Goal: Obtain resource: Download file/media

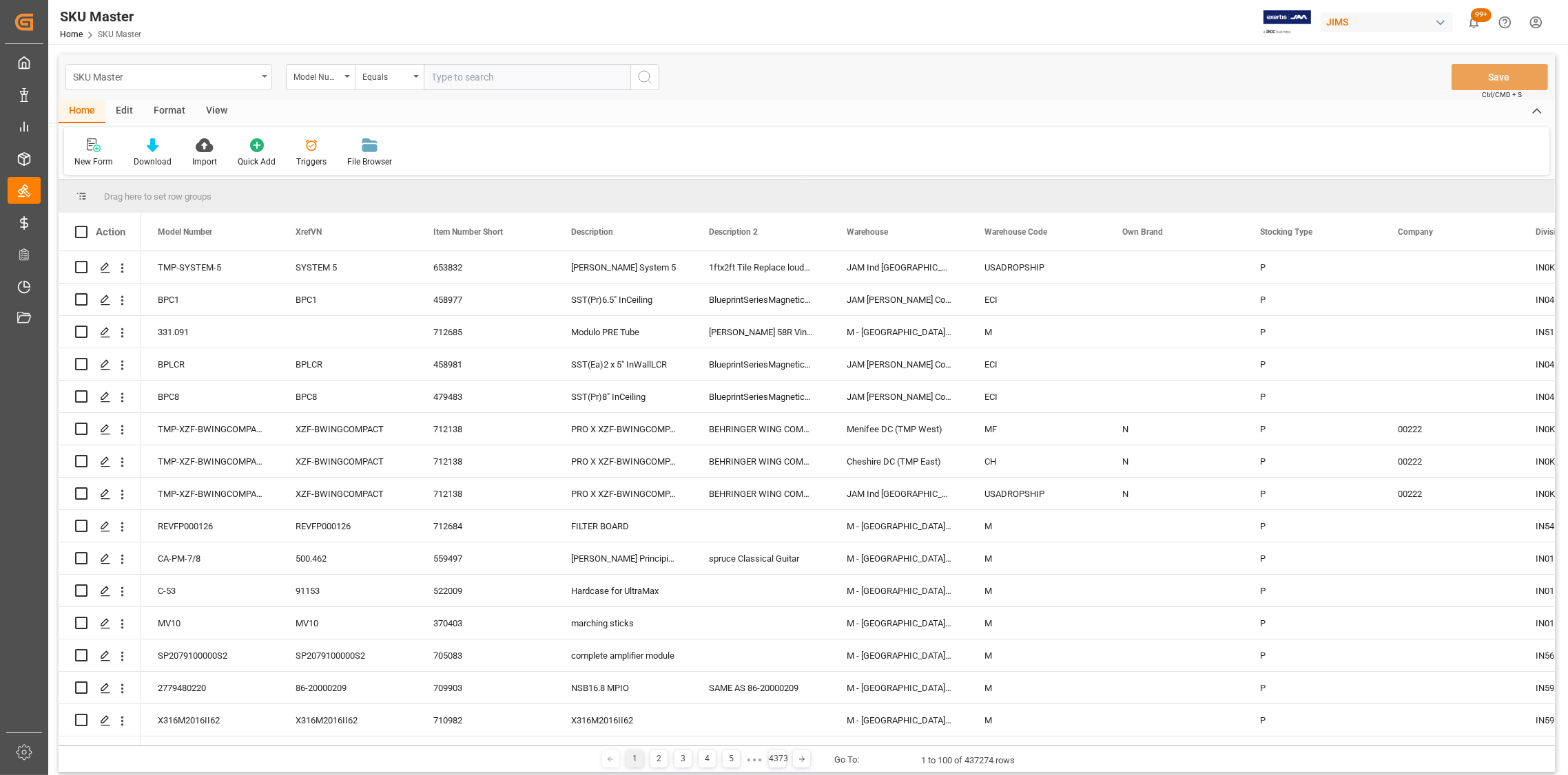
click at [265, 72] on div "SKU Master" at bounding box center [169, 76] width 206 height 26
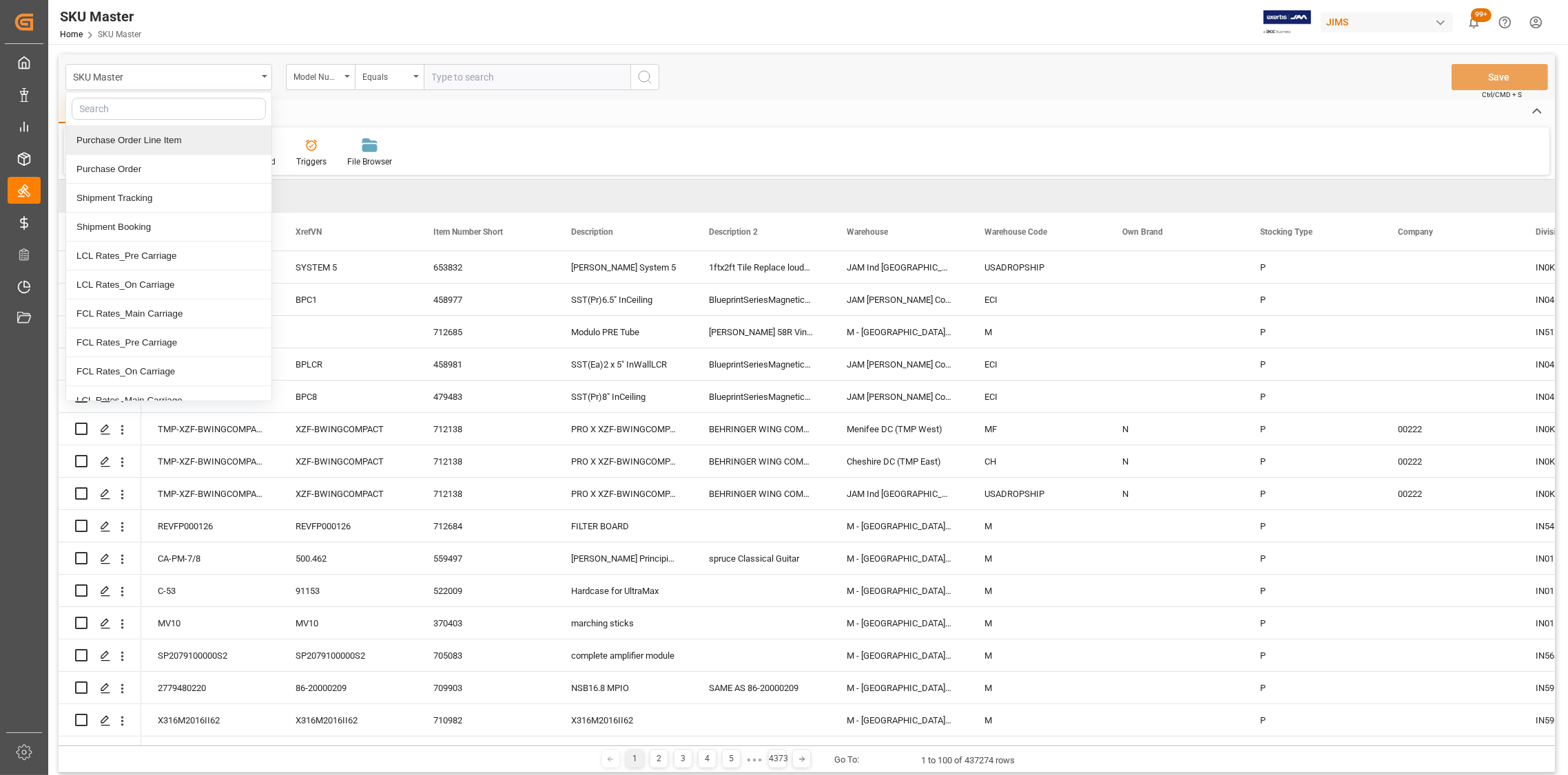
click at [159, 144] on div "Purchase Order Line Item" at bounding box center [169, 140] width 206 height 29
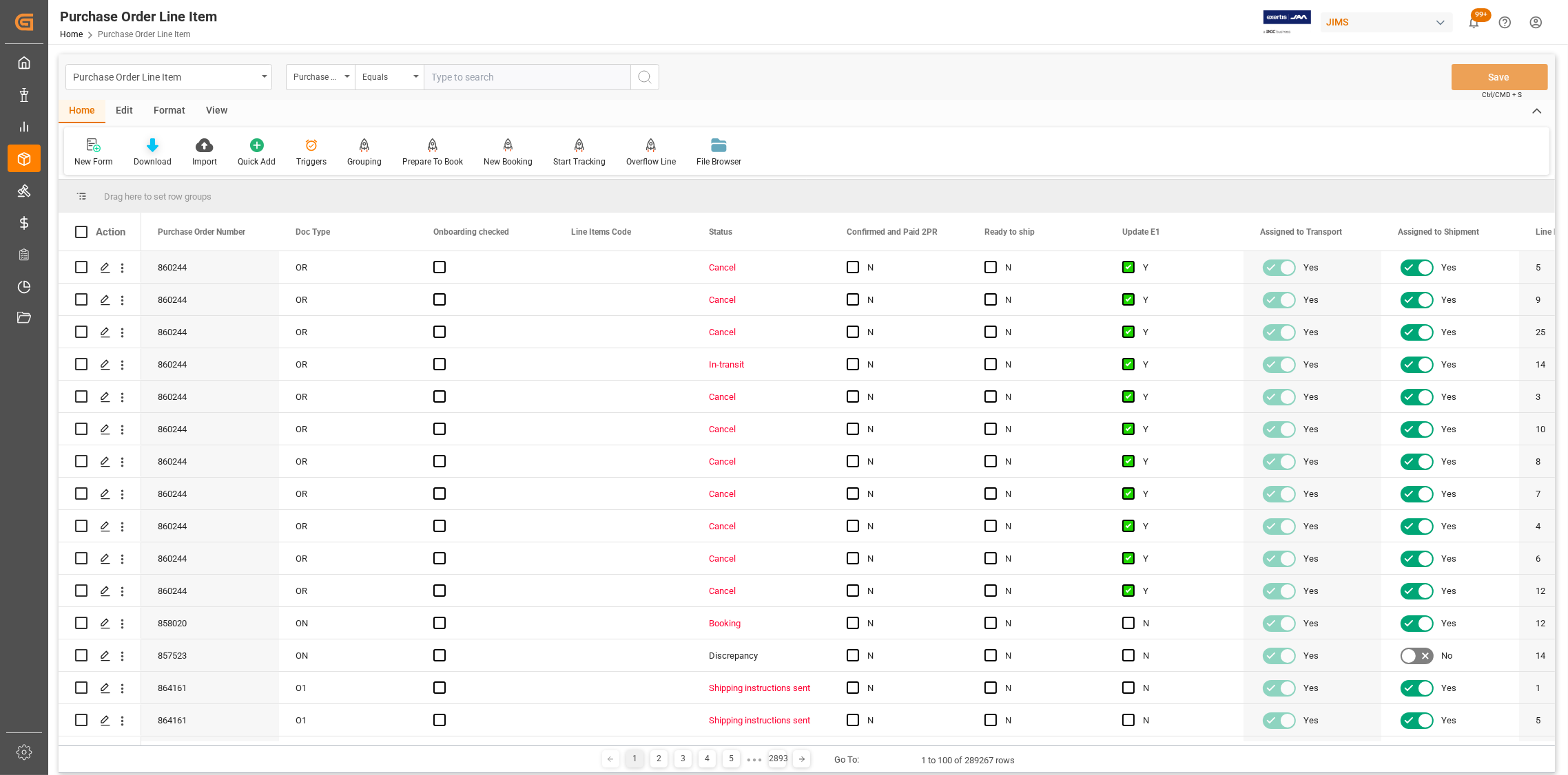
click at [153, 148] on icon at bounding box center [152, 144] width 12 height 13
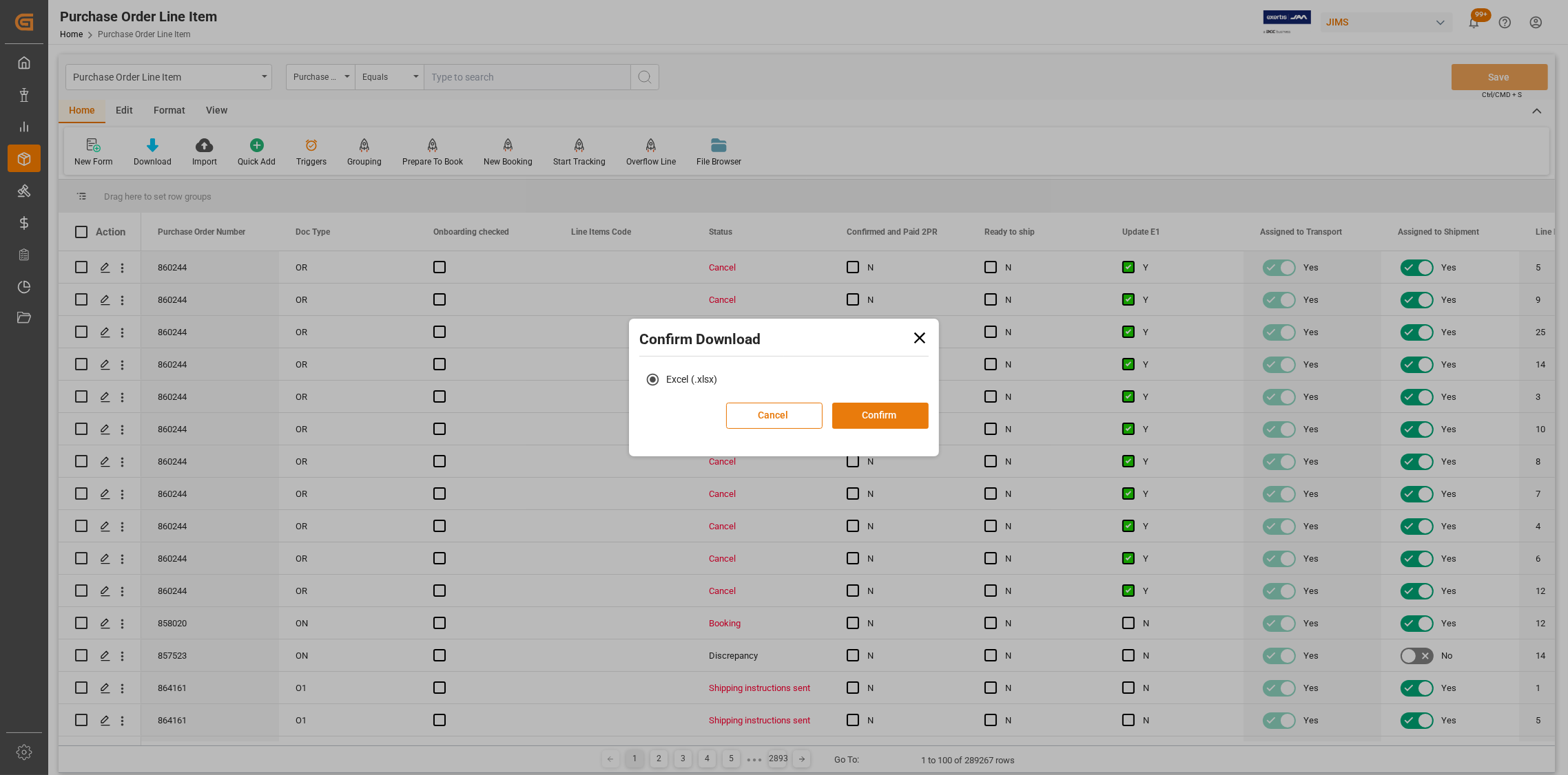
click at [886, 422] on button "Confirm" at bounding box center [880, 415] width 96 height 26
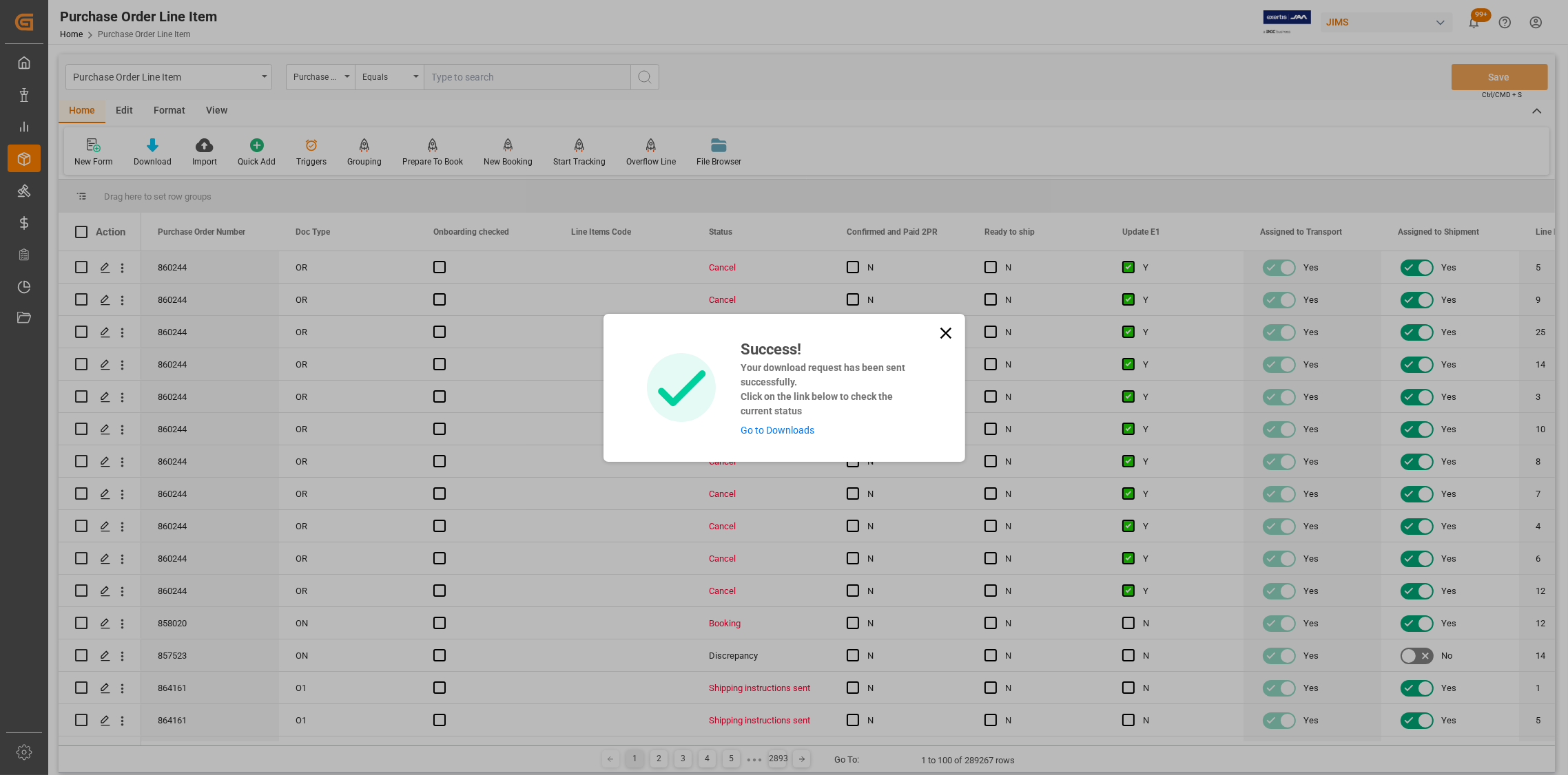
click at [266, 72] on div "Success! Your download request has been sent successfully. Click on the link be…" at bounding box center [784, 388] width 1568 height 775
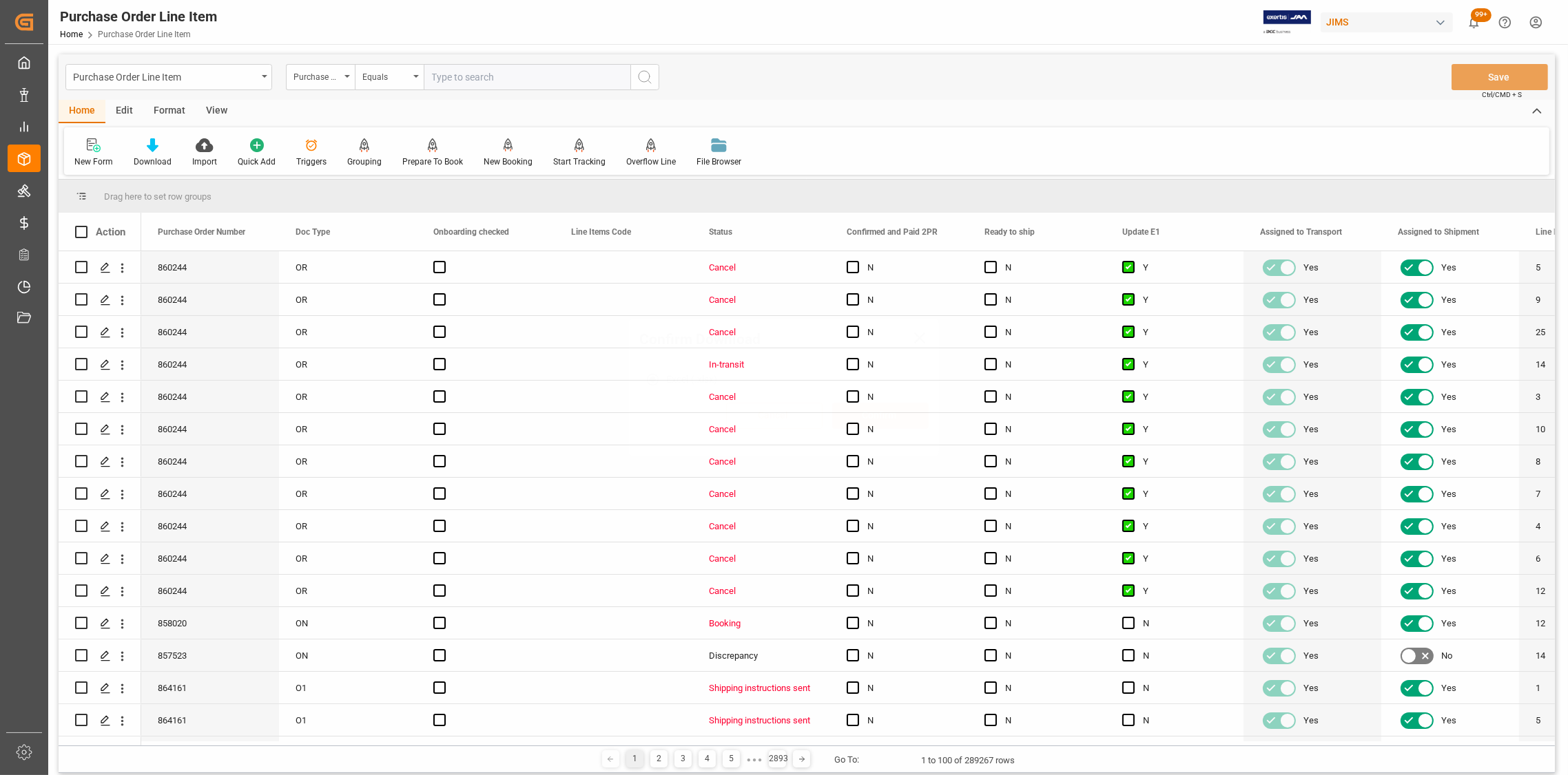
click at [266, 72] on div "Confirm Download Excel (.xlsx) Cancel Confirm" at bounding box center [784, 388] width 1568 height 775
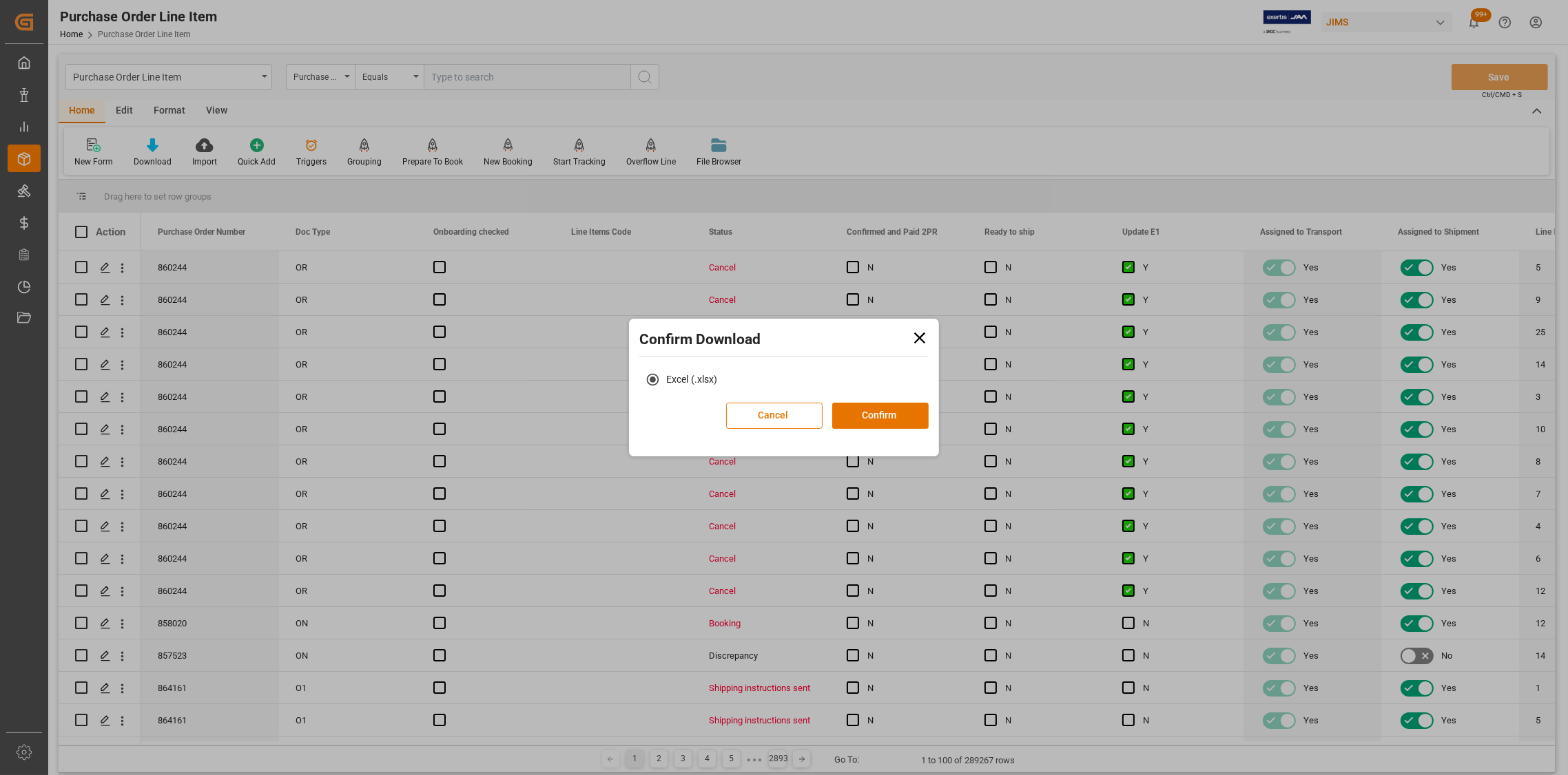
click at [259, 71] on div "Confirm Download Excel (.xlsx) Cancel Confirm" at bounding box center [784, 388] width 1568 height 775
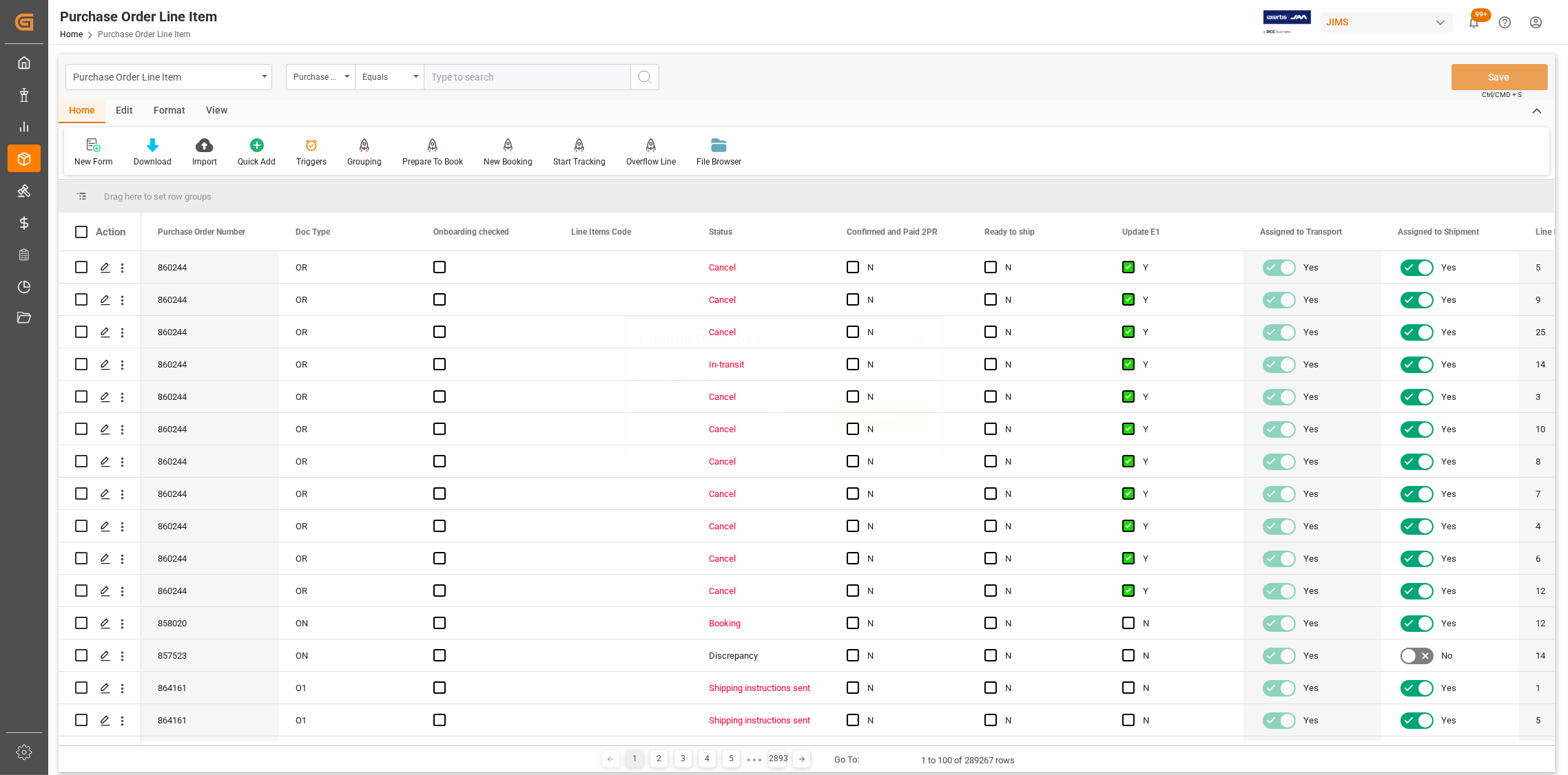
click at [267, 77] on icon "open menu" at bounding box center [265, 76] width 5 height 3
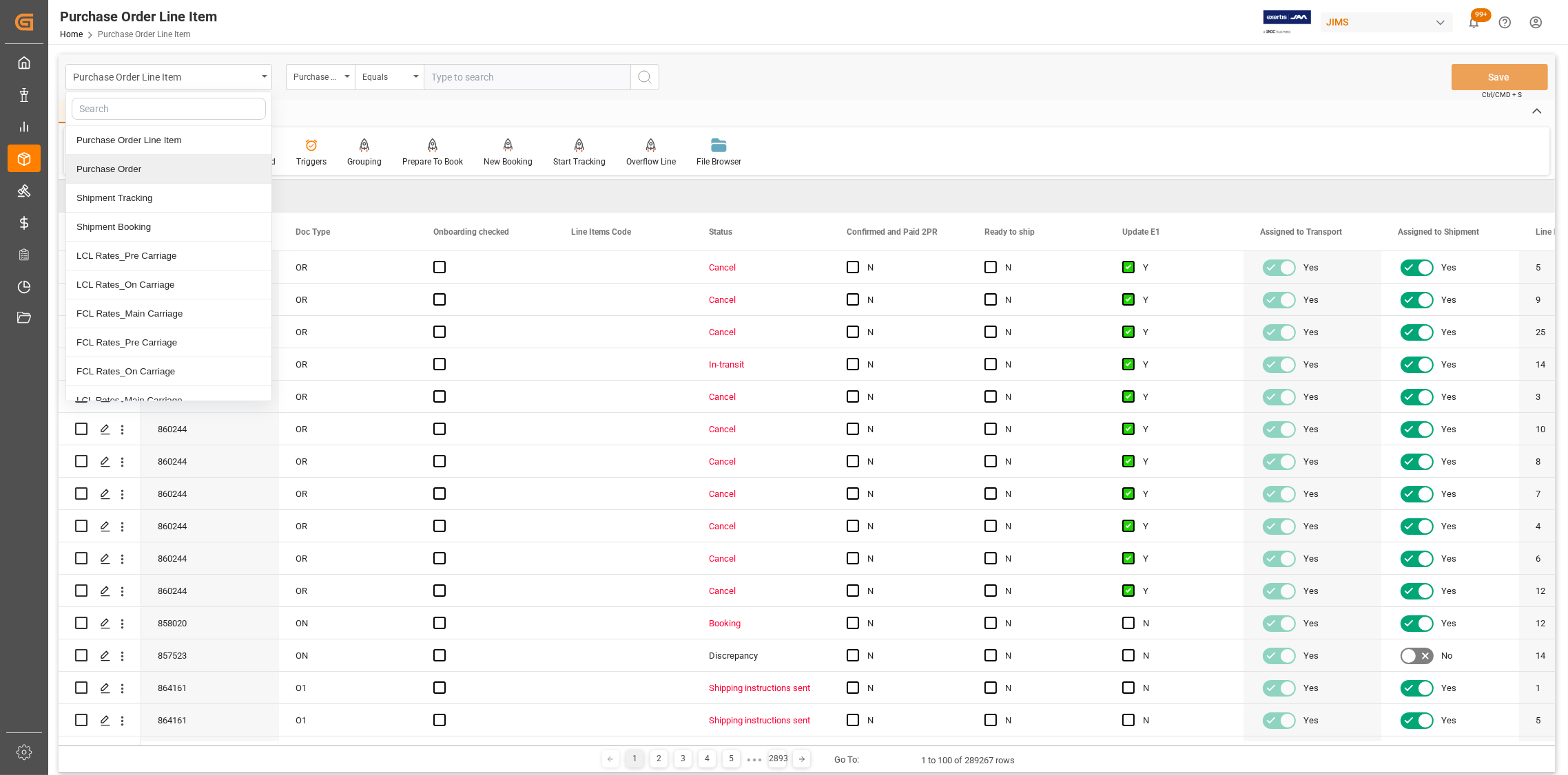
click at [126, 166] on div "Purchase Order" at bounding box center [169, 170] width 206 height 29
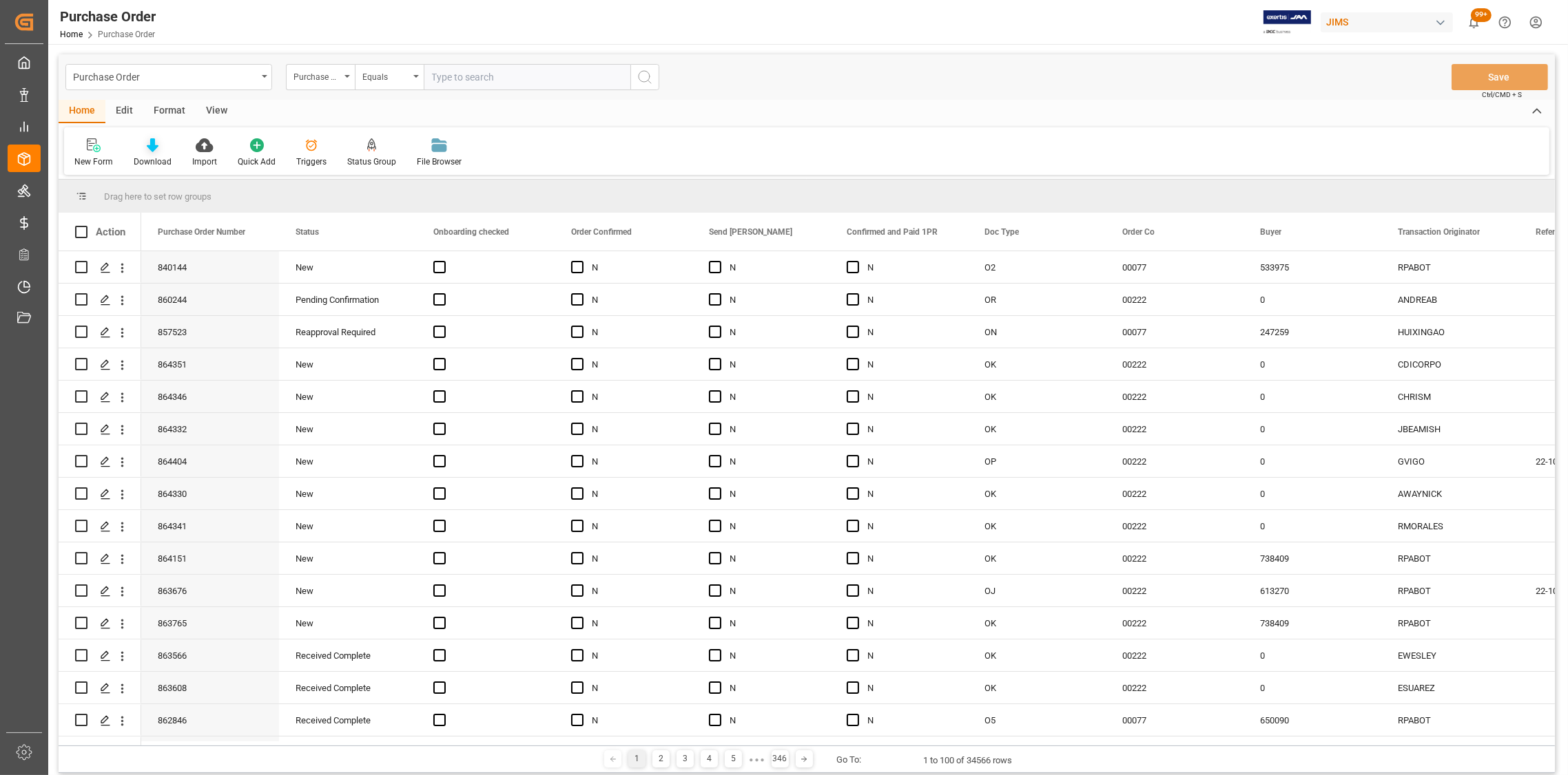
click at [147, 144] on icon at bounding box center [152, 144] width 12 height 13
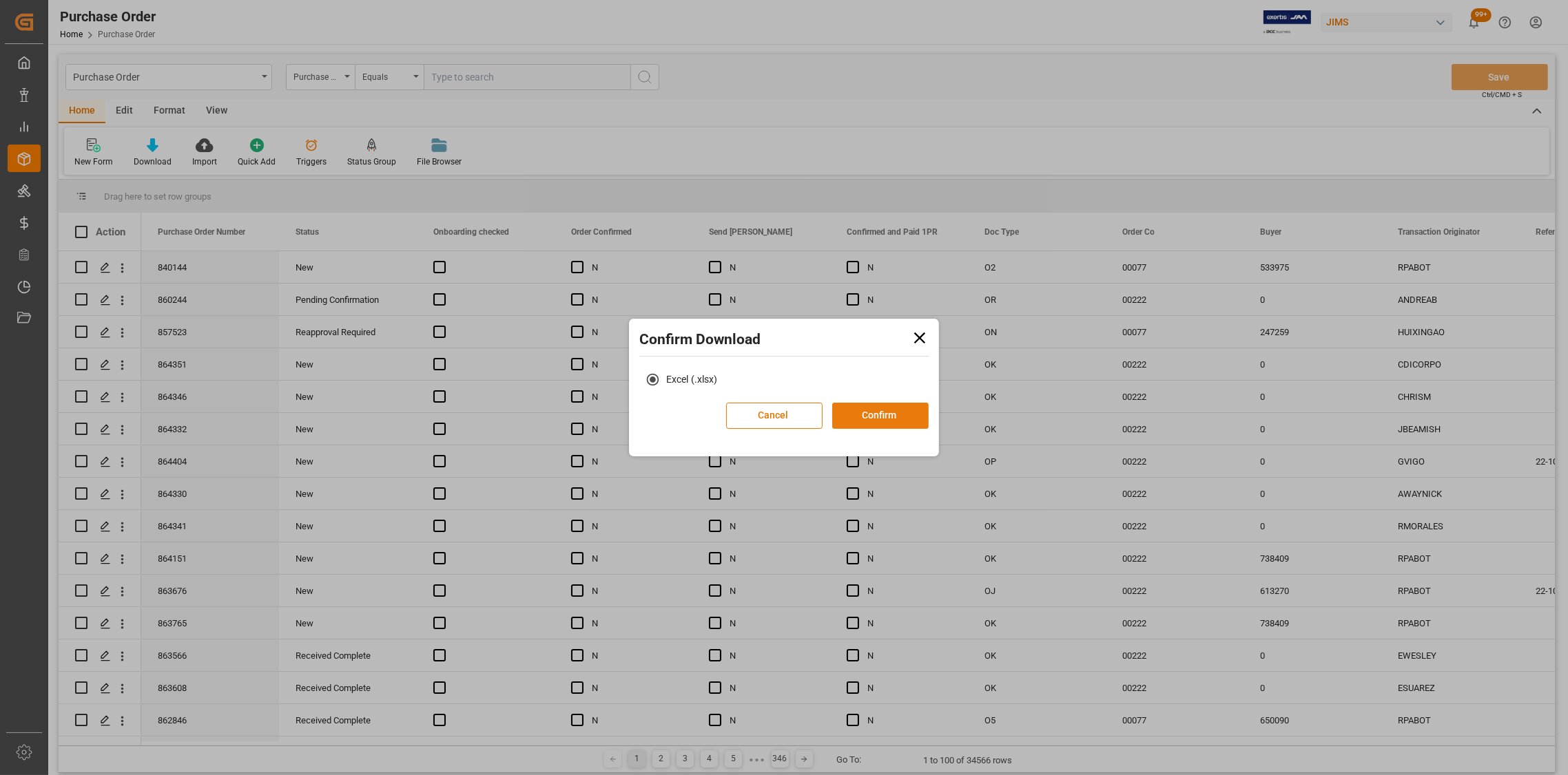
click at [854, 415] on button "Confirm" at bounding box center [880, 415] width 96 height 26
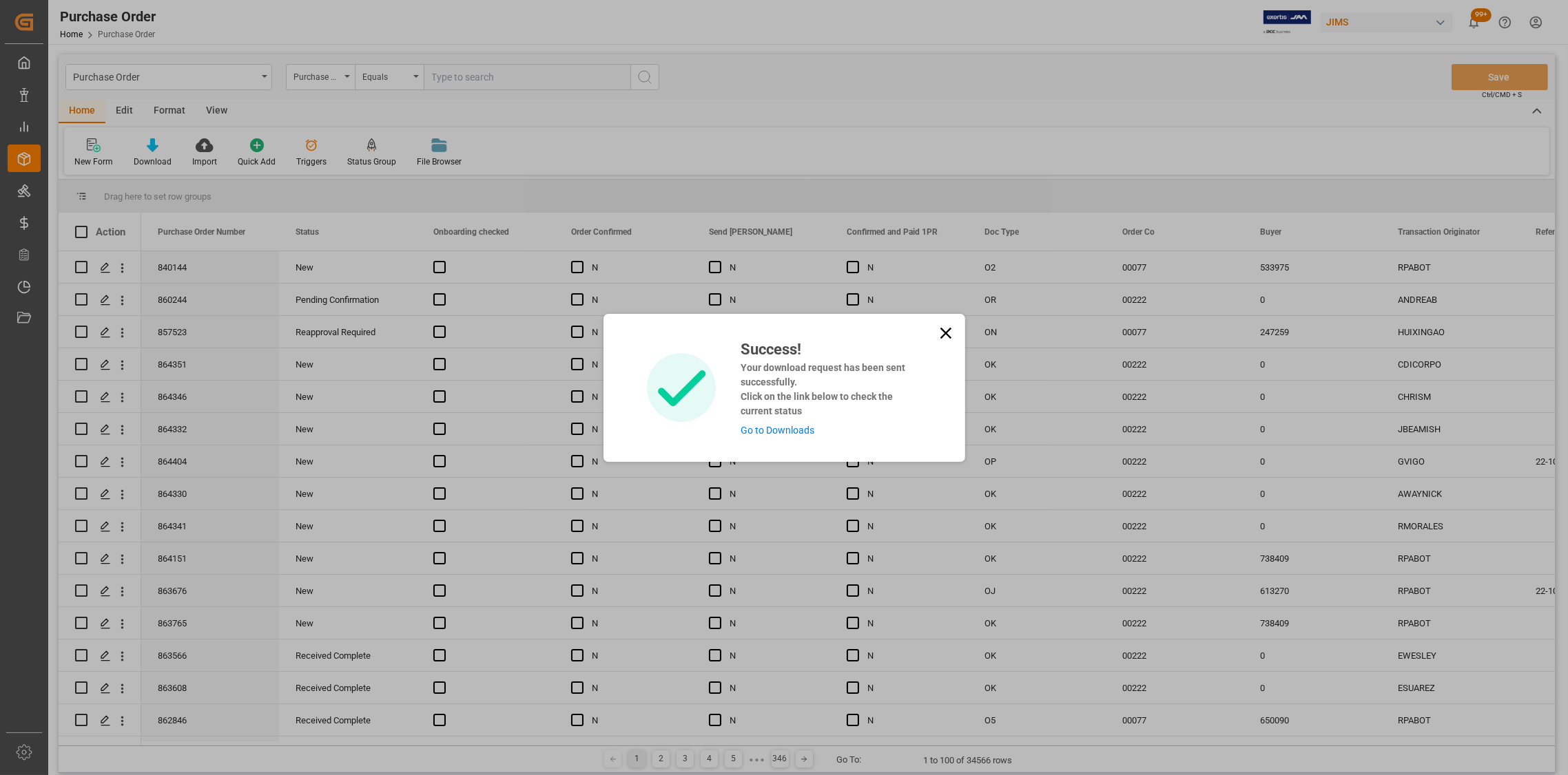
click at [264, 74] on div "Success! Your download request has been sent successfully. Click on the link be…" at bounding box center [784, 388] width 1568 height 775
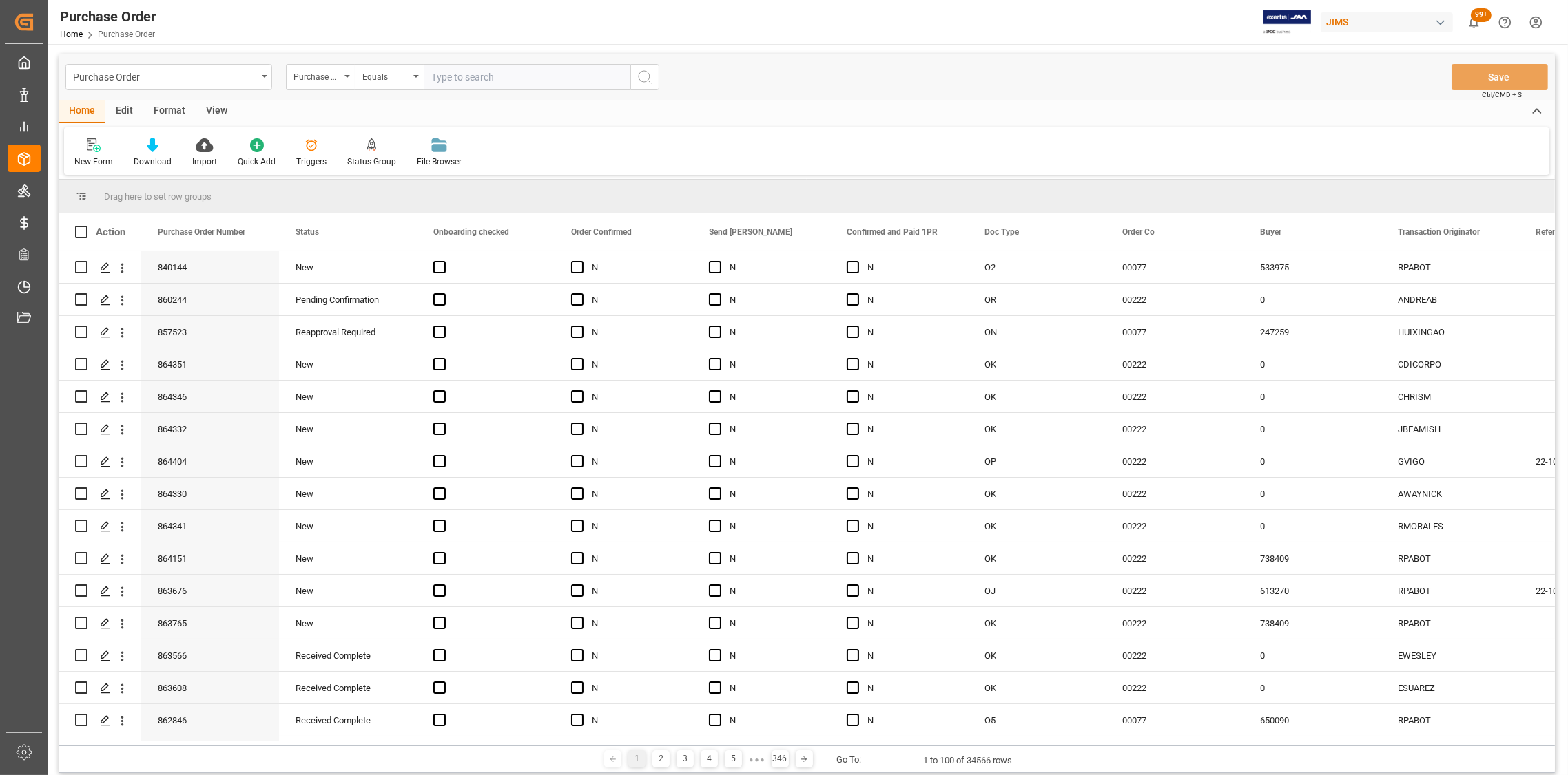
click at [264, 74] on div "Purchase Order" at bounding box center [169, 76] width 206 height 26
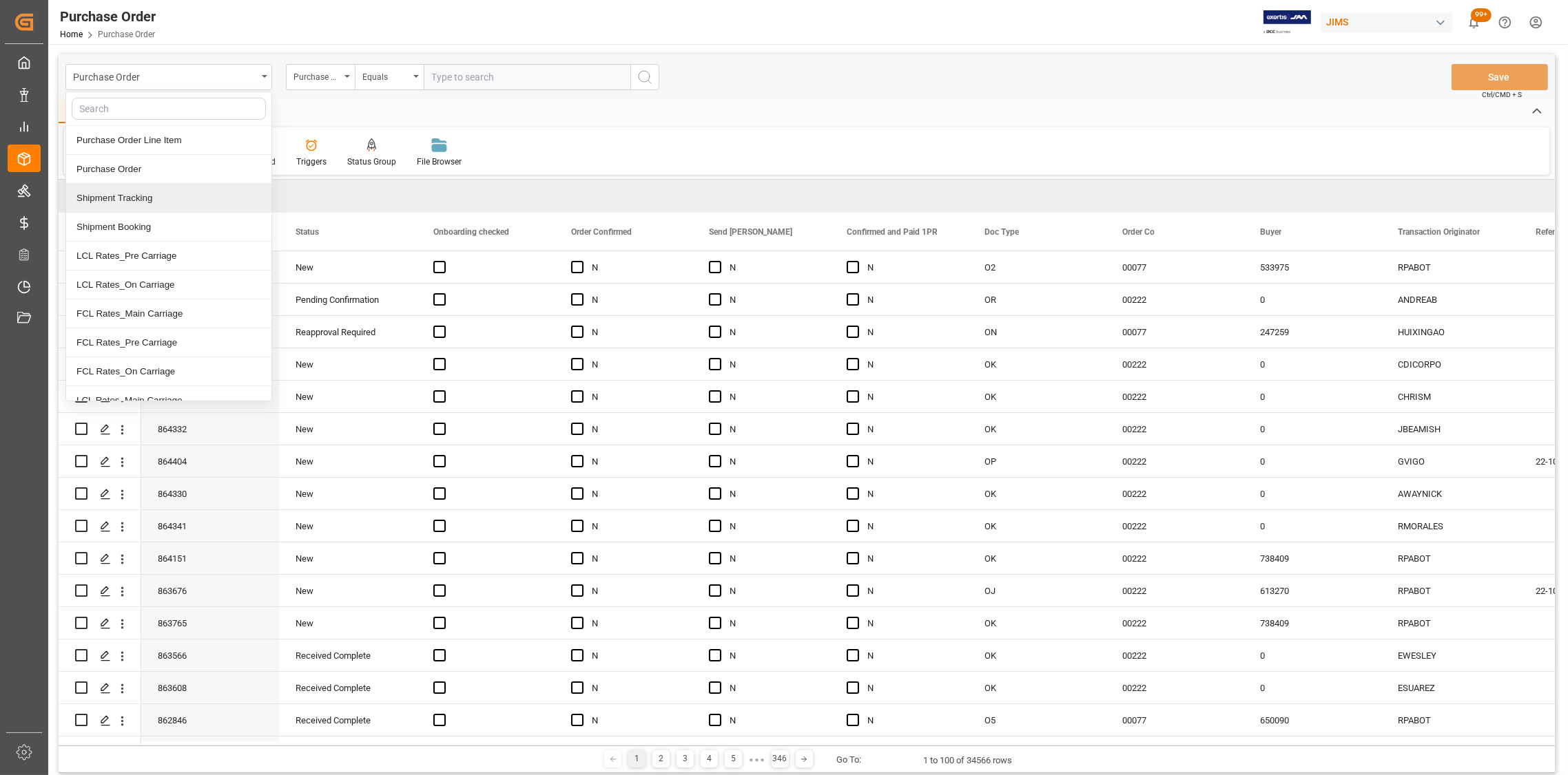
click at [137, 200] on div "Shipment Tracking" at bounding box center [169, 198] width 206 height 29
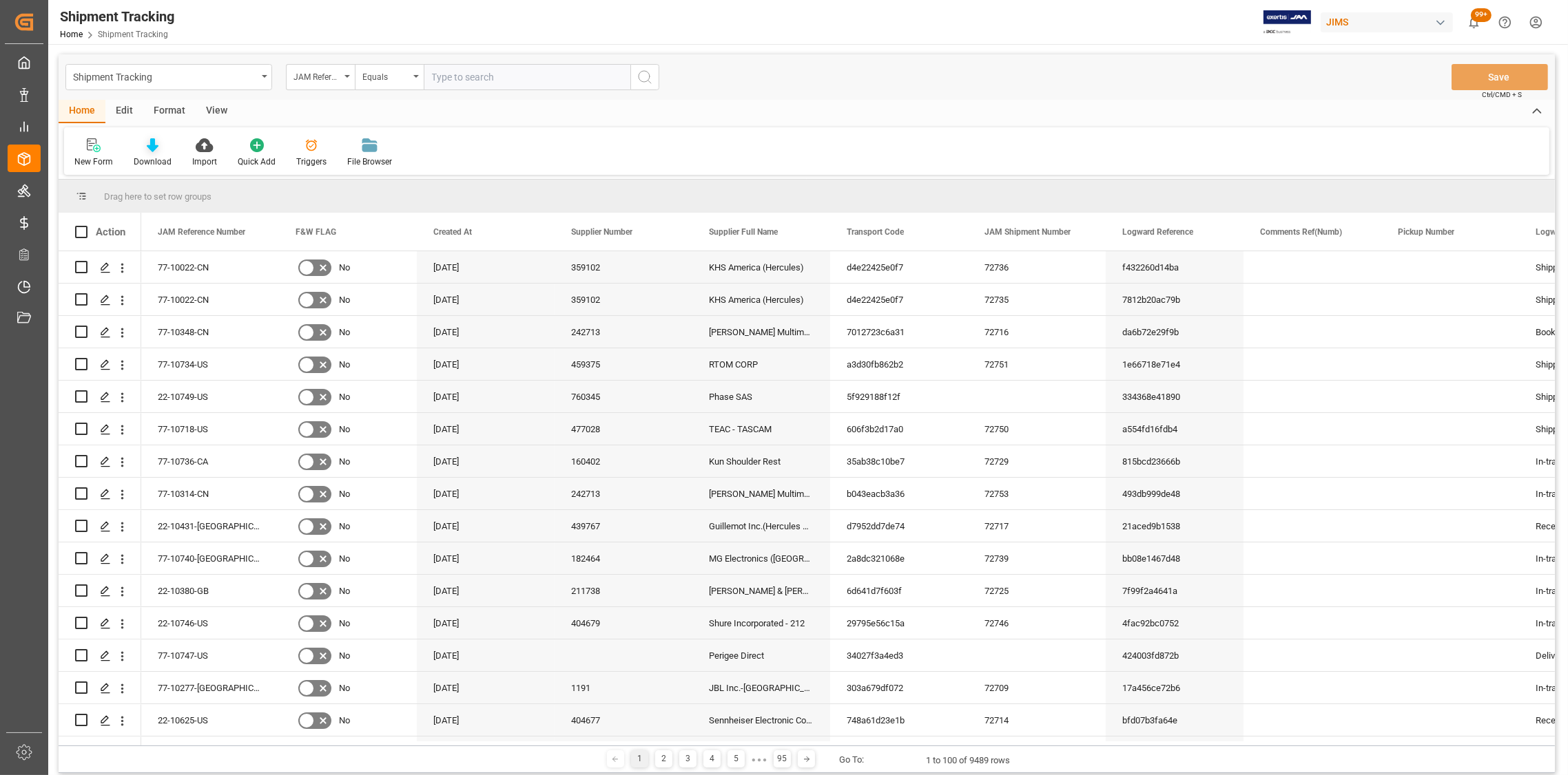
click at [150, 152] on icon at bounding box center [152, 144] width 12 height 13
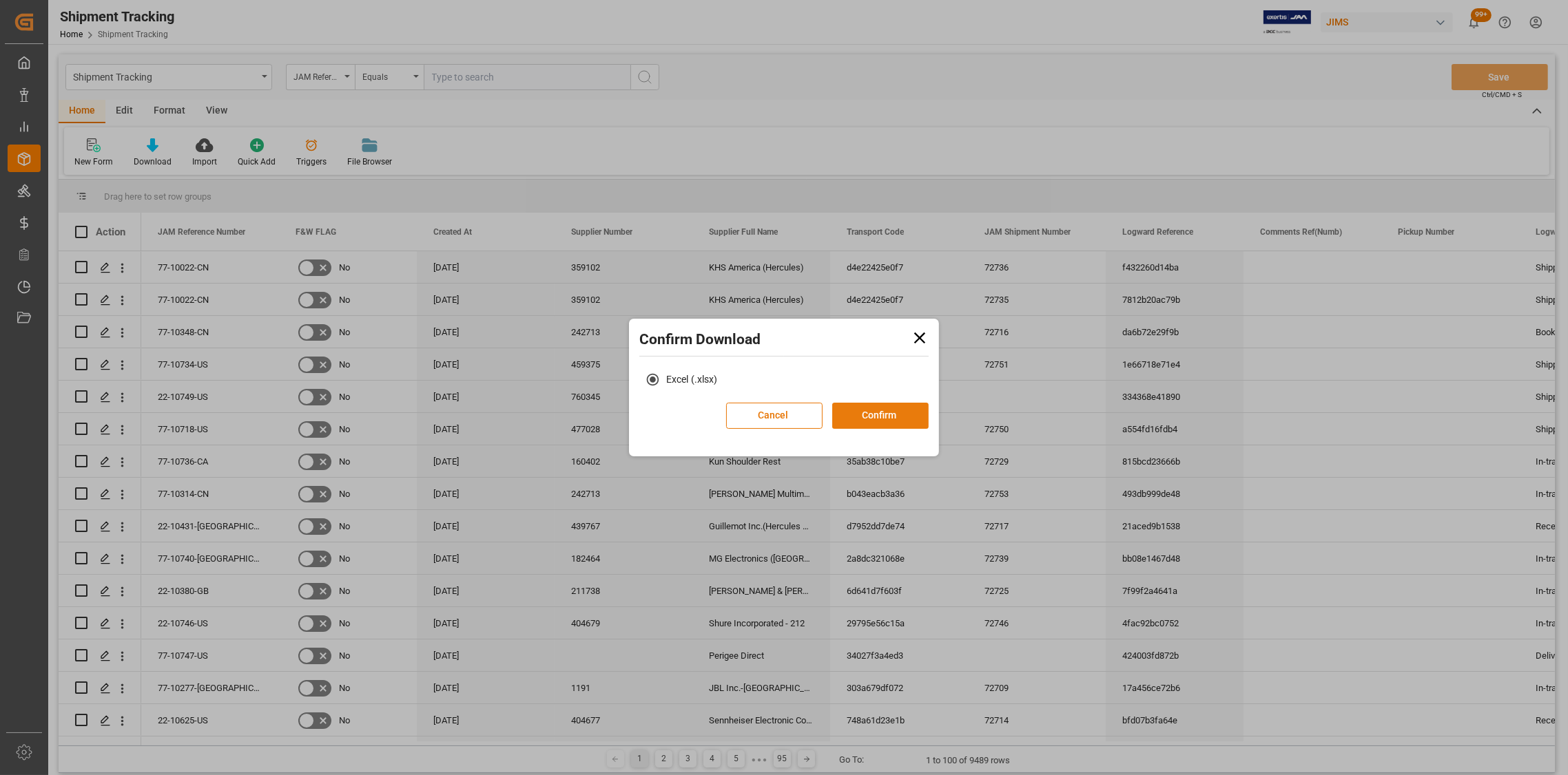
click at [893, 412] on button "Confirm" at bounding box center [880, 415] width 96 height 26
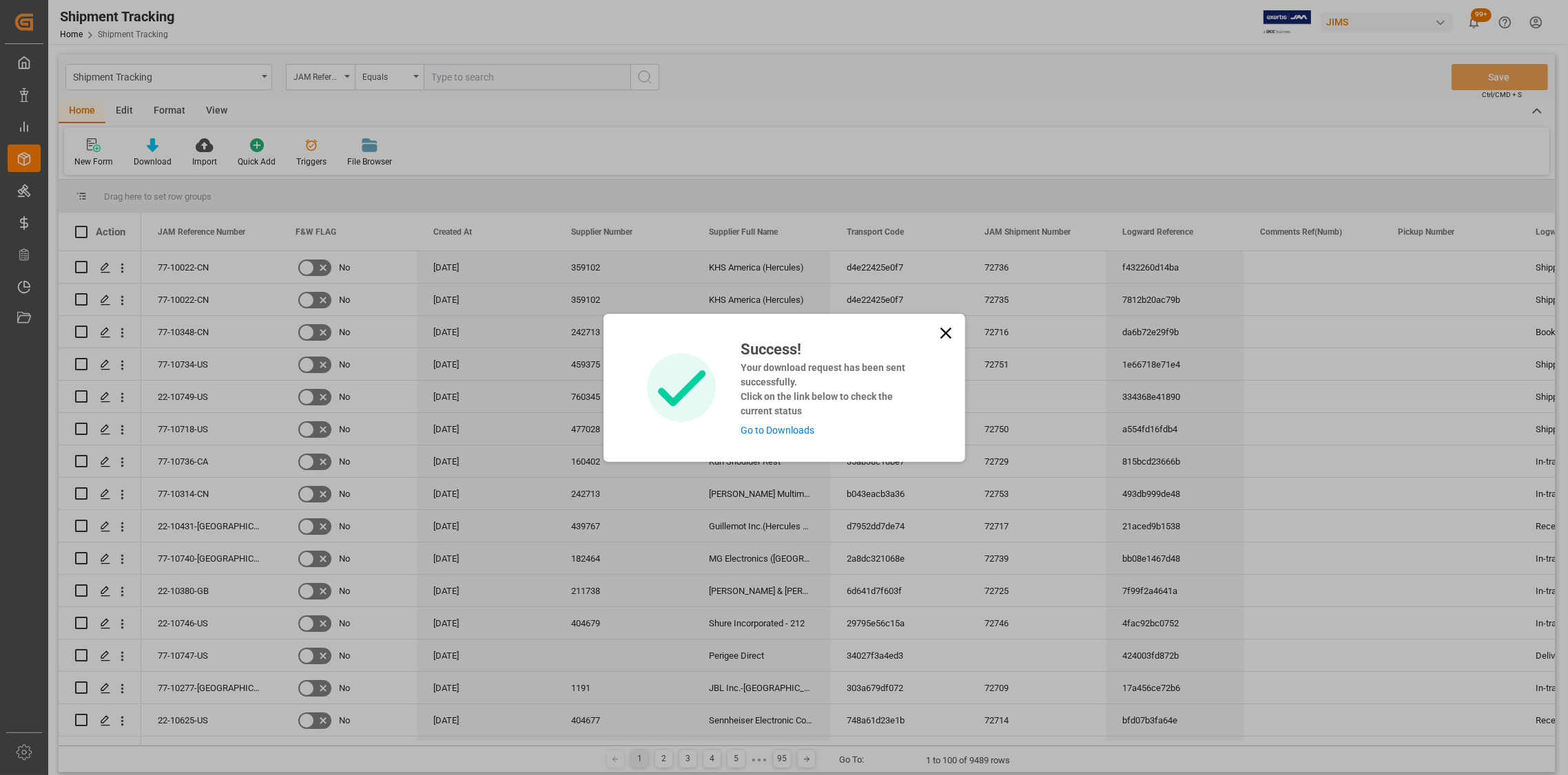
click at [261, 73] on div "Success! Your download request has been sent successfully. Click on the link be…" at bounding box center [784, 388] width 1568 height 775
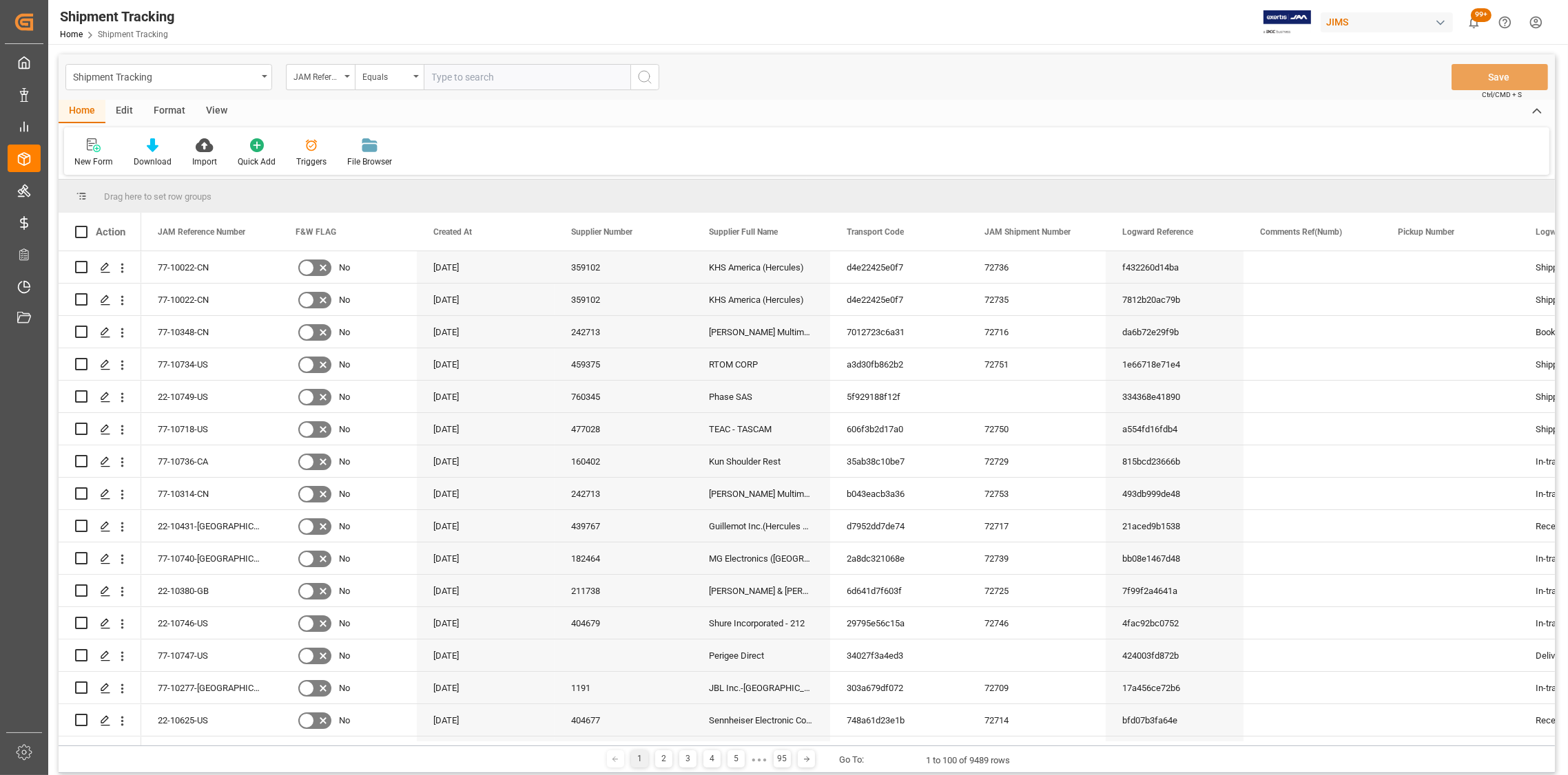
click at [261, 73] on div "Shipment Tracking" at bounding box center [169, 76] width 206 height 26
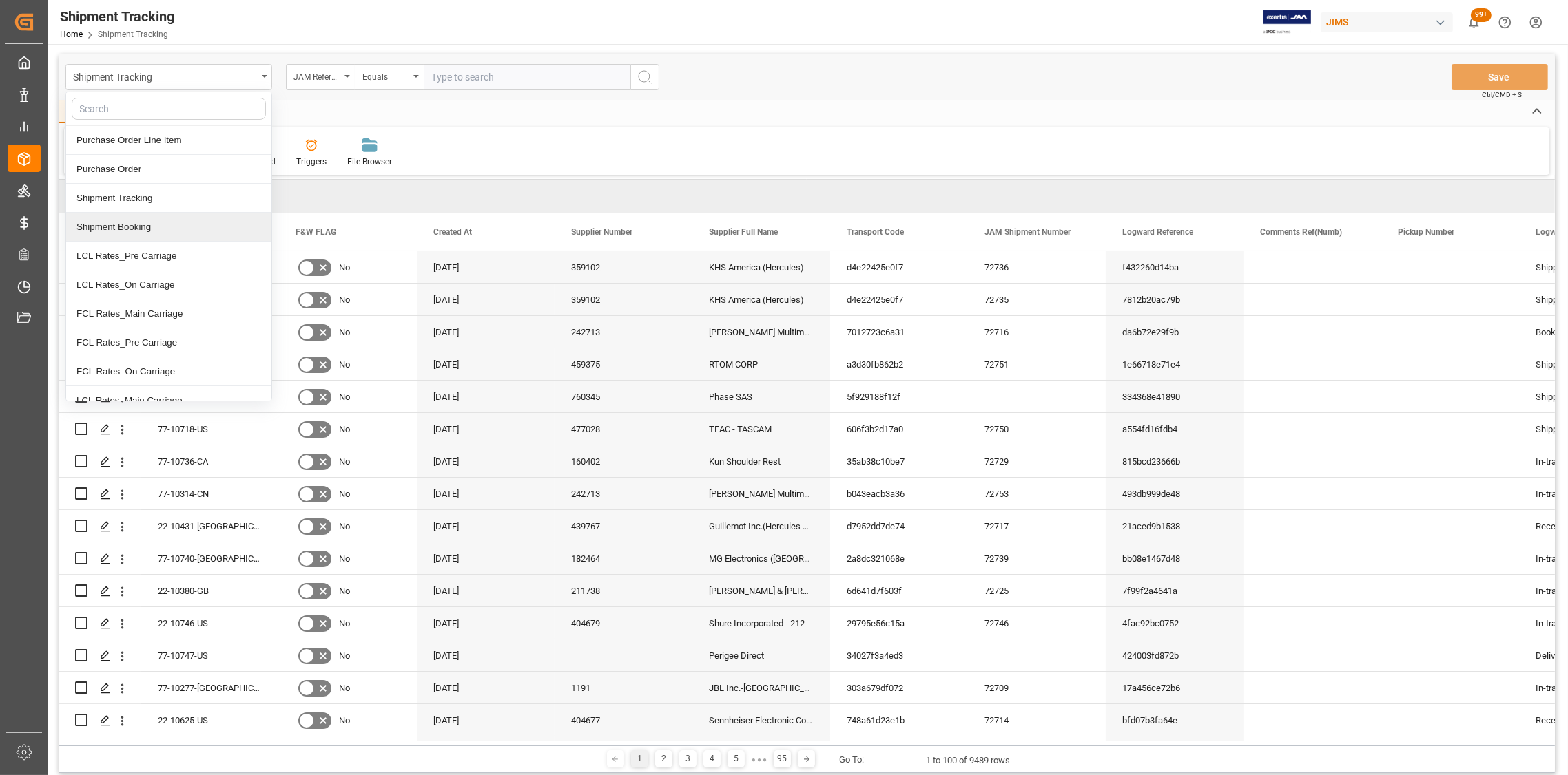
click at [161, 222] on div "Shipment Booking" at bounding box center [169, 227] width 206 height 29
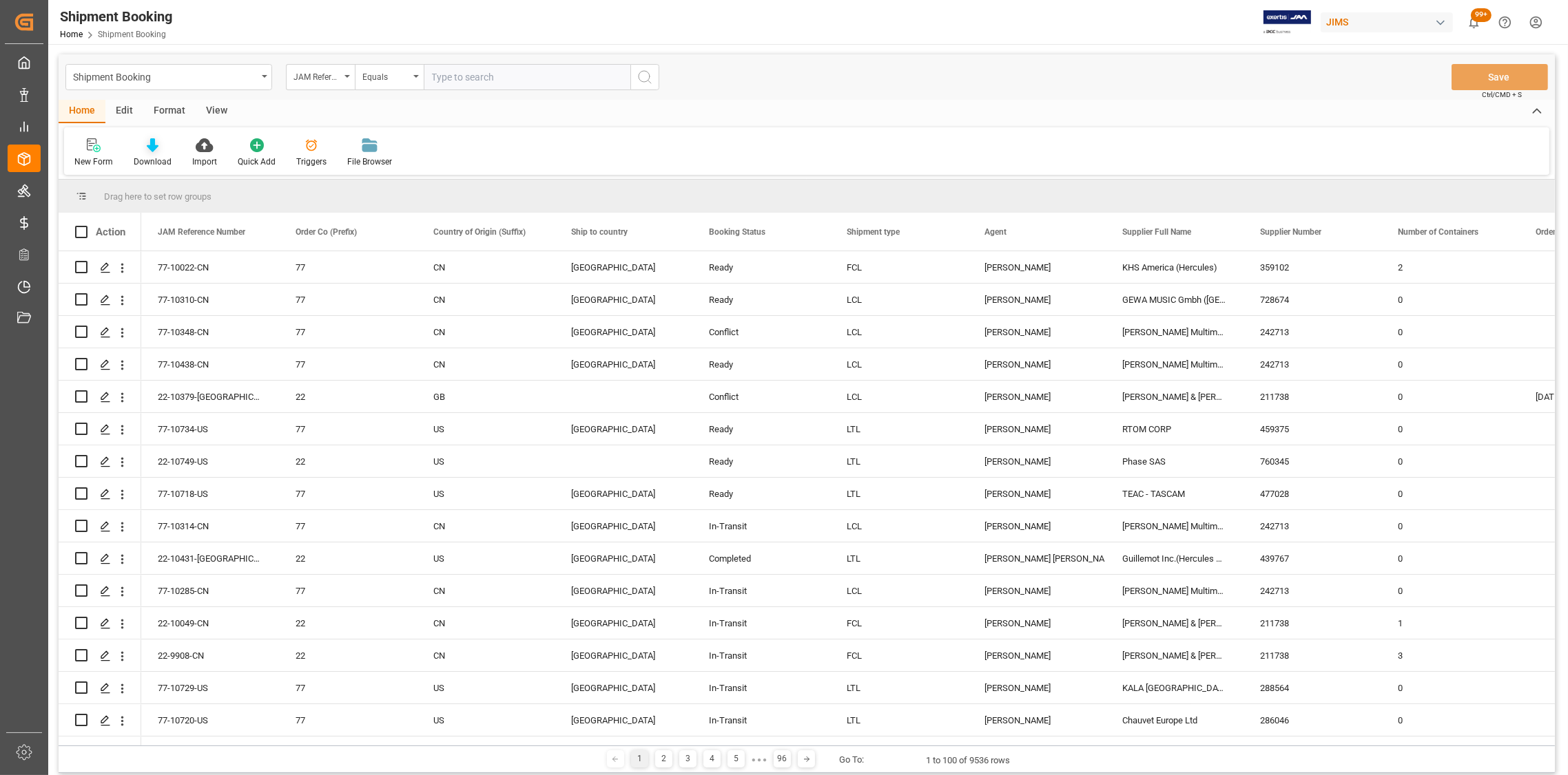
click at [151, 146] on icon at bounding box center [152, 144] width 12 height 13
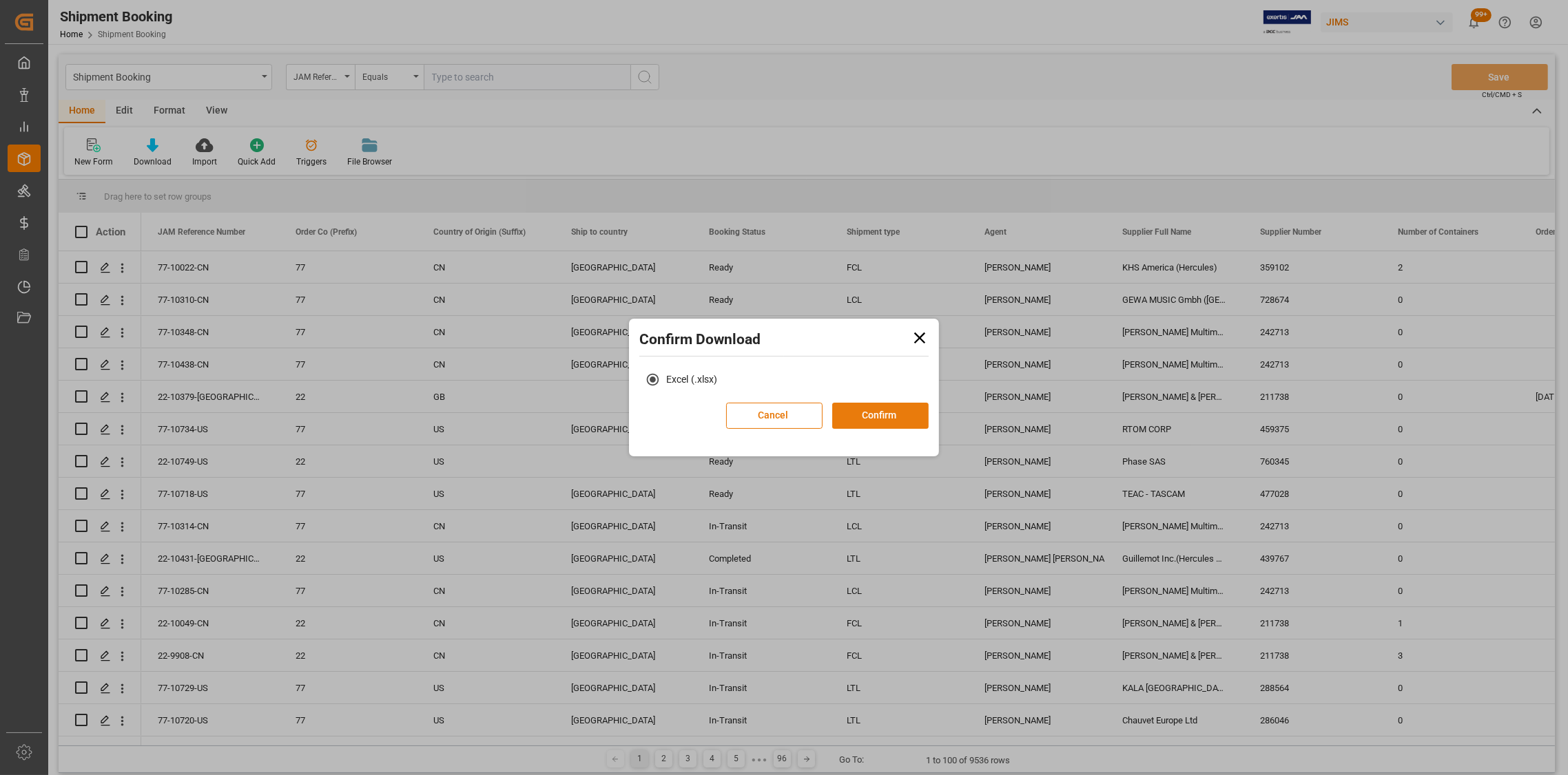
click at [905, 407] on button "Confirm" at bounding box center [880, 415] width 96 height 26
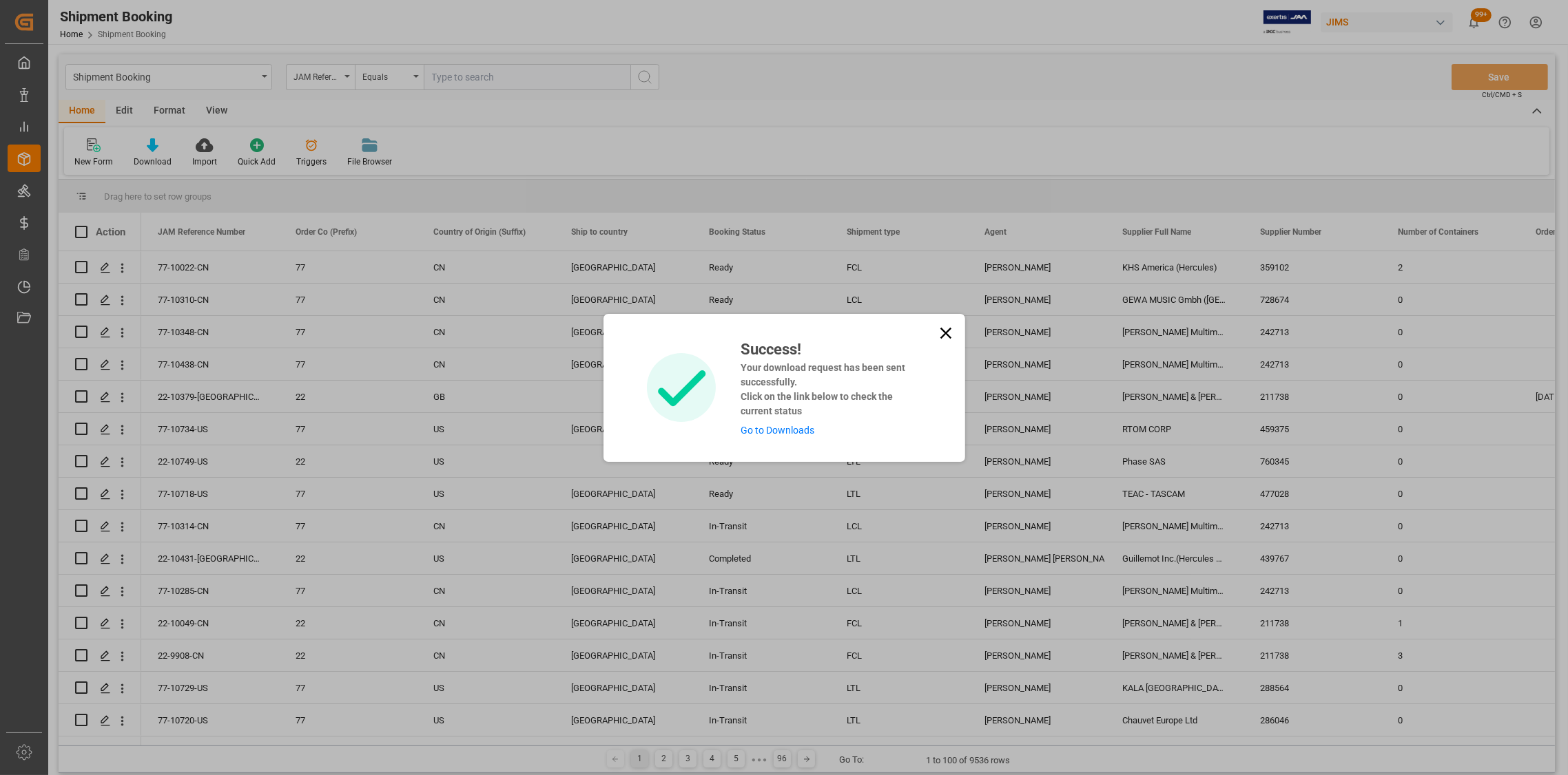
click at [792, 429] on link "Go to Downloads" at bounding box center [777, 431] width 74 height 11
